Goal: Transaction & Acquisition: Purchase product/service

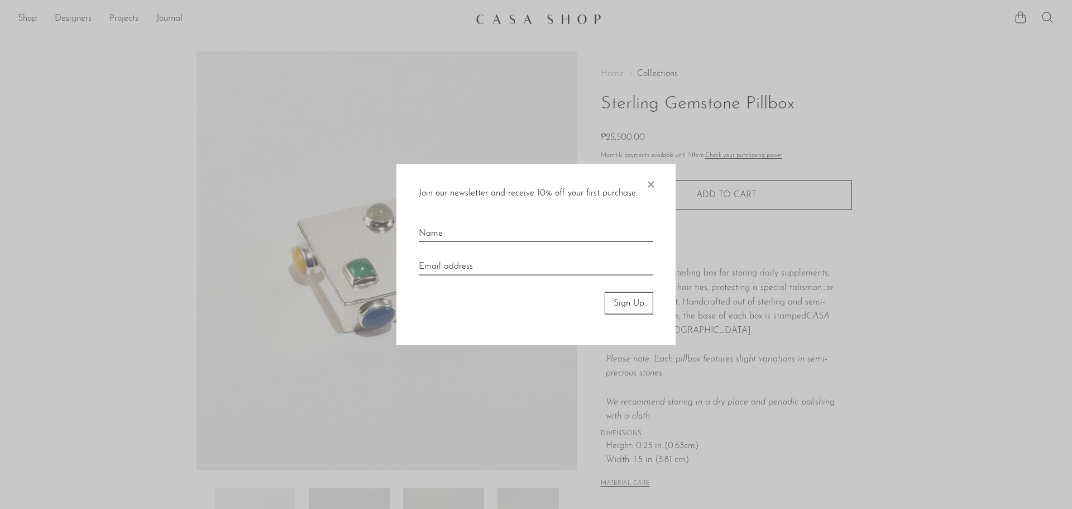
click at [652, 181] on span "×" at bounding box center [650, 182] width 11 height 36
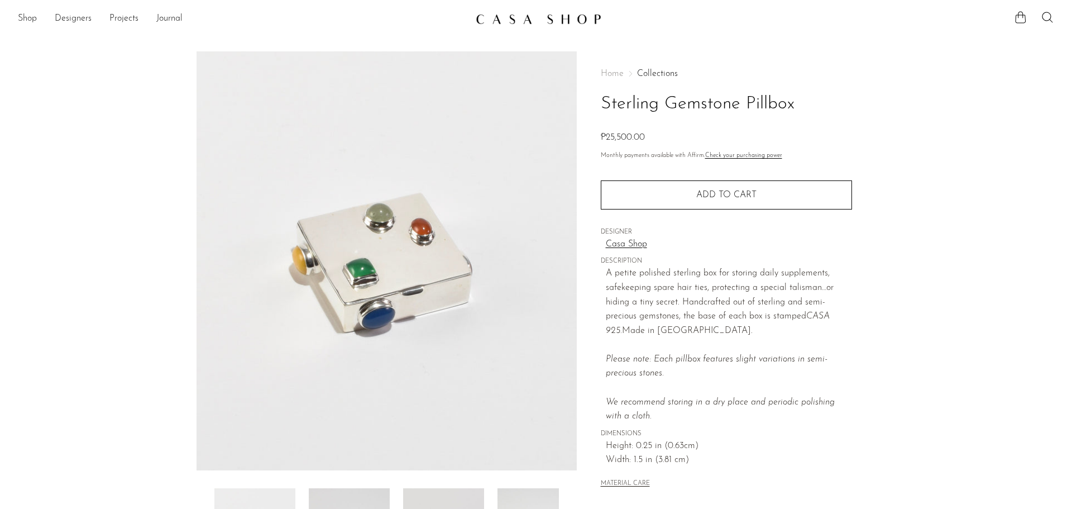
click at [69, 166] on section "Sterling Gemstone Pillbox ₱25,500.00" at bounding box center [536, 314] width 1072 height 526
click at [491, 197] on img at bounding box center [387, 260] width 380 height 419
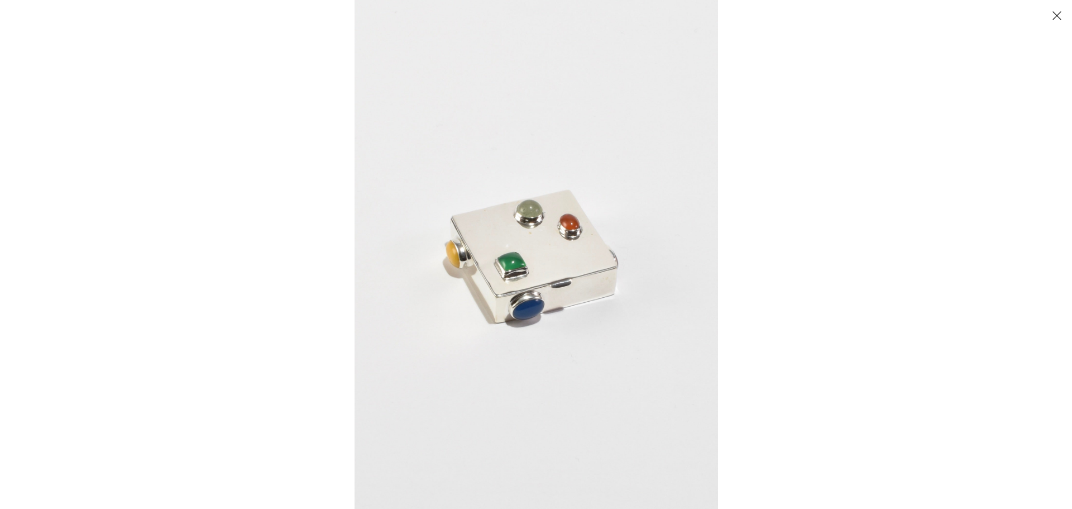
scroll to position [168, 0]
click at [813, 109] on div at bounding box center [891, 254] width 1072 height 509
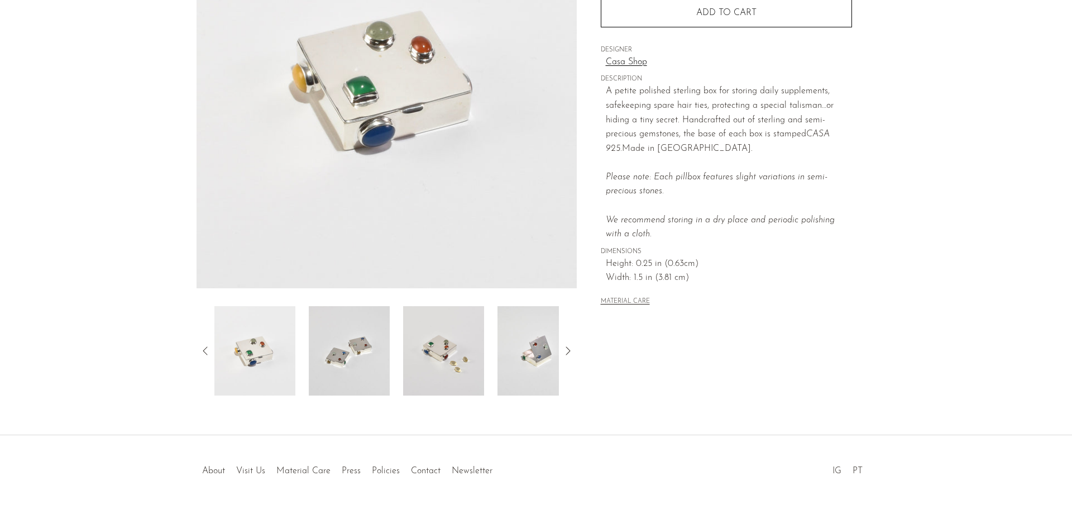
scroll to position [163, 0]
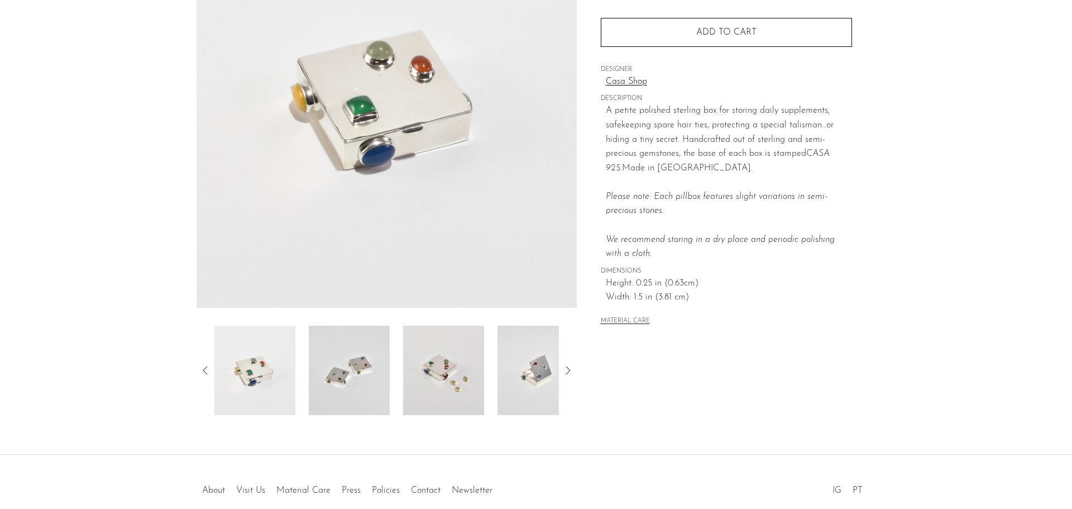
click at [524, 362] on img at bounding box center [538, 370] width 81 height 89
